Goal: Transaction & Acquisition: Purchase product/service

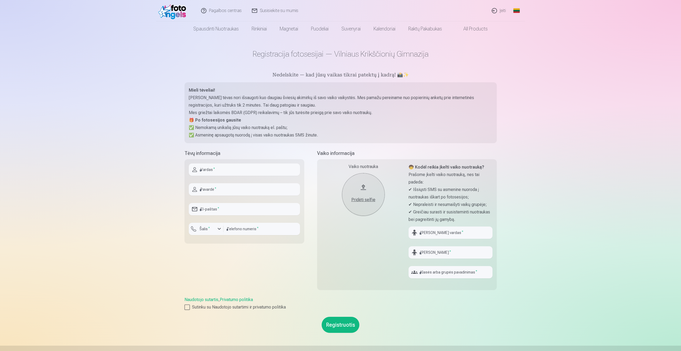
click at [222, 30] on link "Spausdinti nuotraukas" at bounding box center [216, 28] width 58 height 15
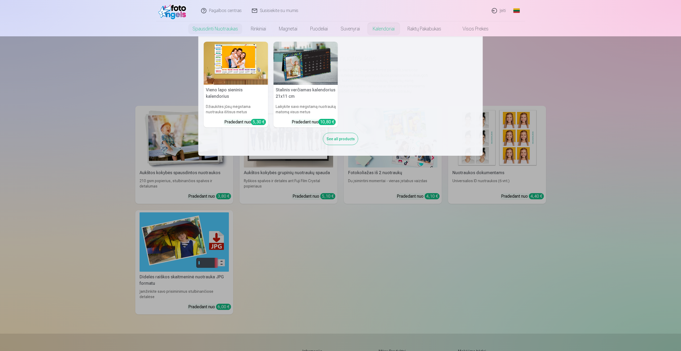
click at [385, 31] on link "Kalendoriai" at bounding box center [383, 28] width 35 height 15
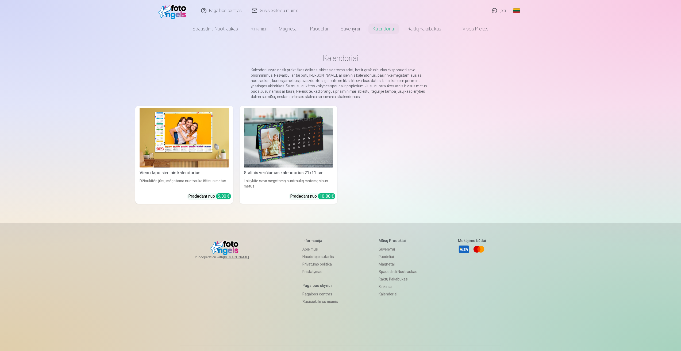
click at [192, 117] on img at bounding box center [184, 138] width 89 height 60
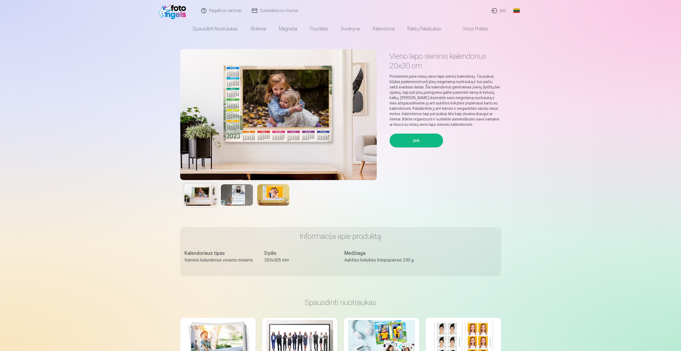
click at [234, 191] on img at bounding box center [237, 194] width 32 height 21
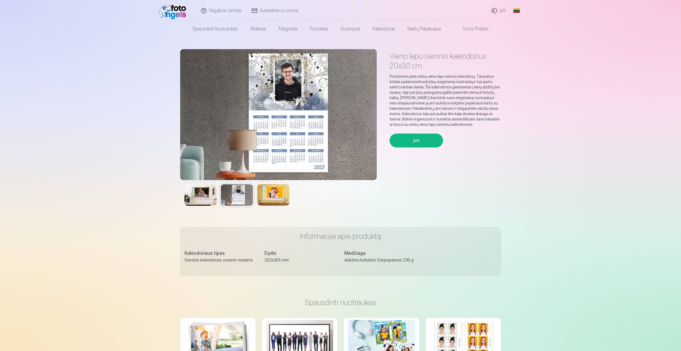
click at [274, 193] on img at bounding box center [273, 194] width 32 height 21
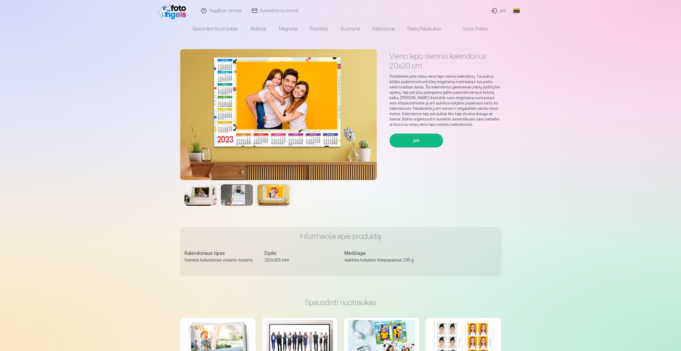
click at [391, 30] on link "Visos prekės" at bounding box center [471, 28] width 47 height 15
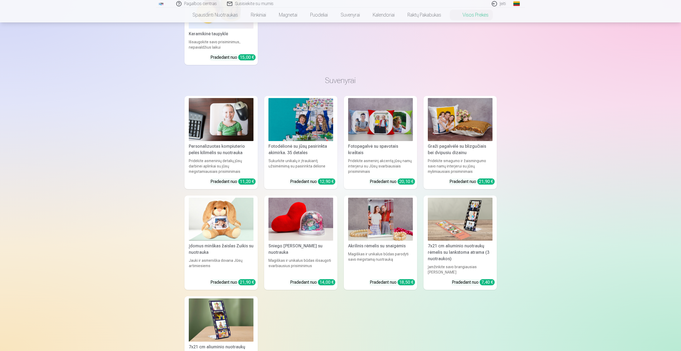
scroll to position [642, 0]
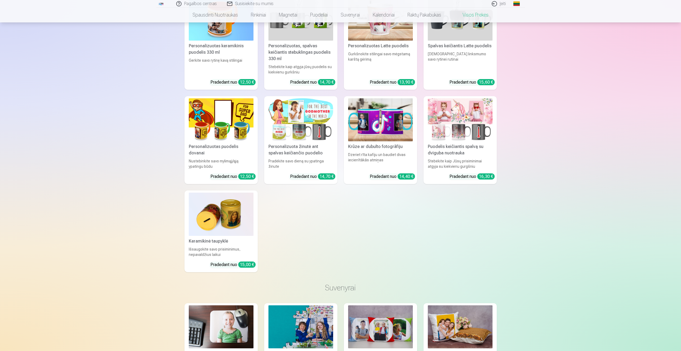
drag, startPoint x: 17, startPoint y: 72, endPoint x: 40, endPoint y: 61, distance: 25.6
click at [19, 72] on div "Pagalbos centras Susisiekite su mumis Įeiti Global Lithuanian (lt) English (en)…" at bounding box center [340, 180] width 681 height 1645
